Goal: Information Seeking & Learning: Learn about a topic

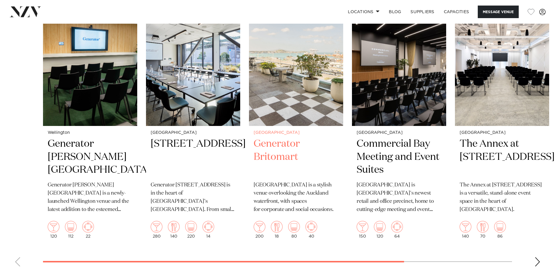
scroll to position [994, 0]
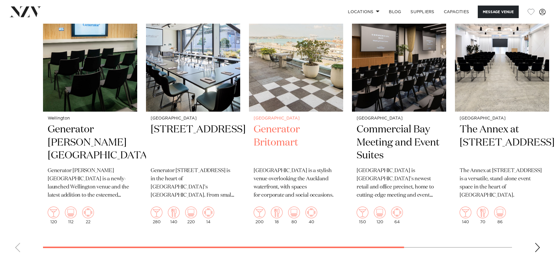
click at [287, 69] on img "3 / 6" at bounding box center [296, 48] width 94 height 126
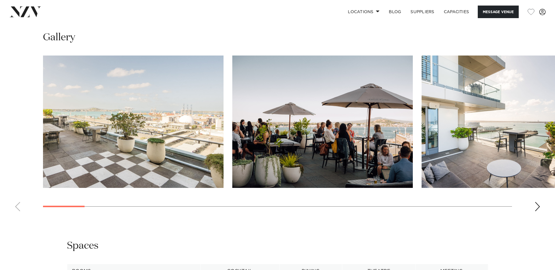
scroll to position [585, 0]
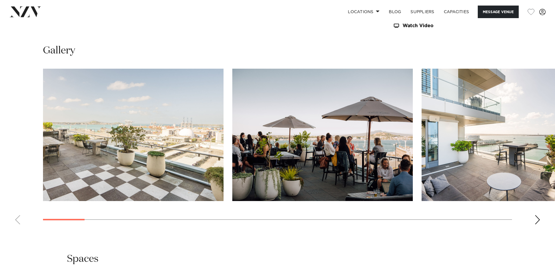
click at [537, 218] on div "Next slide" at bounding box center [537, 219] width 6 height 9
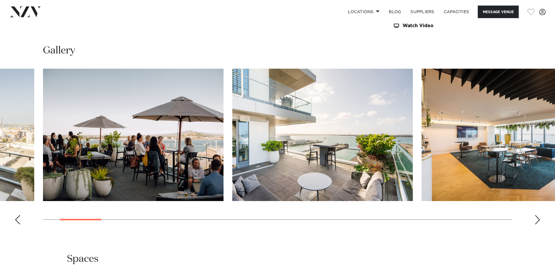
click at [537, 218] on div "Next slide" at bounding box center [537, 219] width 6 height 9
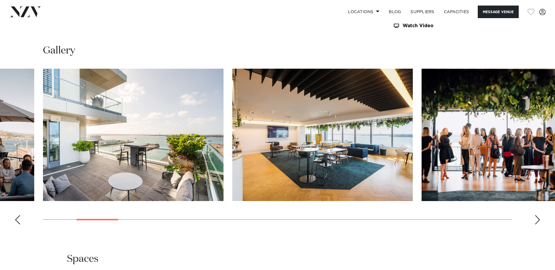
click at [537, 218] on div "Next slide" at bounding box center [537, 219] width 6 height 9
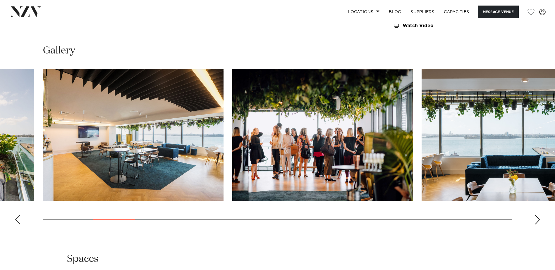
click at [537, 220] on div "Next slide" at bounding box center [537, 219] width 6 height 9
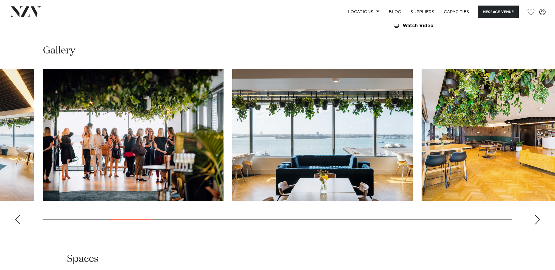
click at [537, 220] on div "Next slide" at bounding box center [537, 219] width 6 height 9
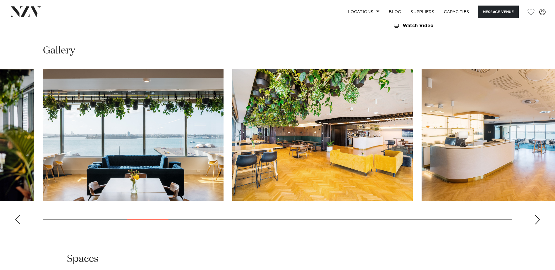
click at [343, 168] on img "7 / 28" at bounding box center [322, 135] width 180 height 132
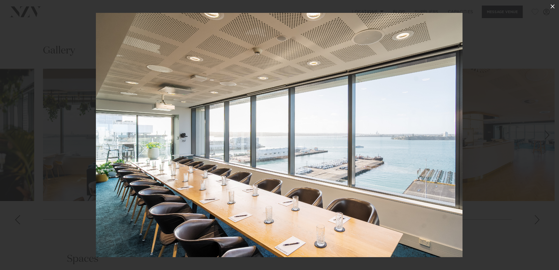
click at [553, 5] on icon at bounding box center [552, 6] width 7 height 7
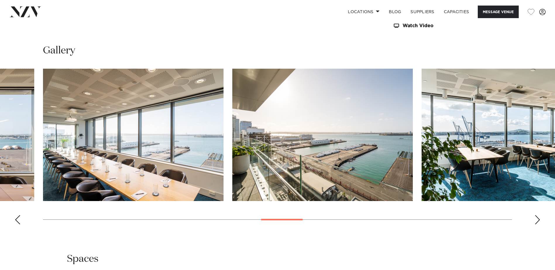
click at [536, 218] on div "Next slide" at bounding box center [537, 219] width 6 height 9
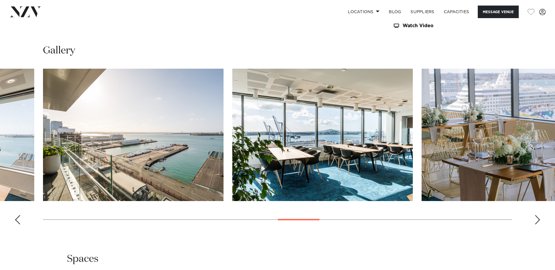
click at [536, 218] on div "Next slide" at bounding box center [537, 219] width 6 height 9
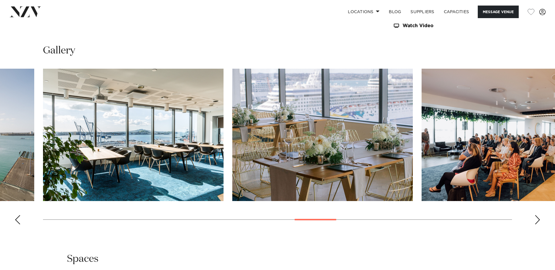
click at [275, 165] on img "17 / 28" at bounding box center [322, 135] width 180 height 132
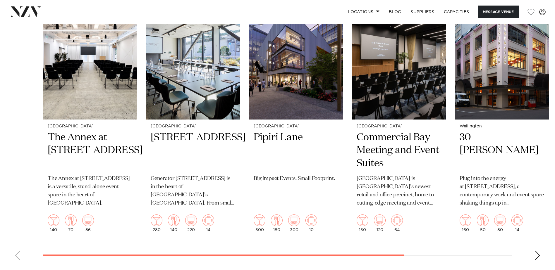
scroll to position [1228, 0]
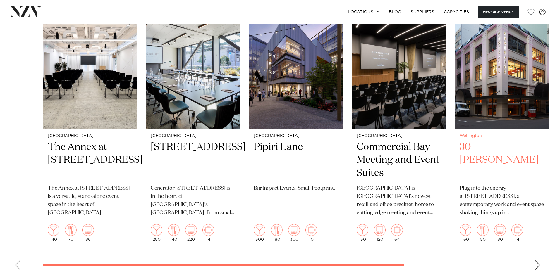
click at [487, 99] on img "5 / 6" at bounding box center [502, 66] width 94 height 126
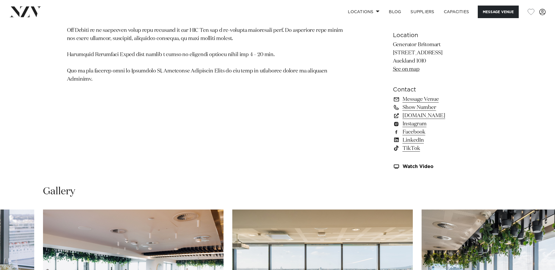
scroll to position [380, 0]
